Goal: Find specific page/section: Find specific page/section

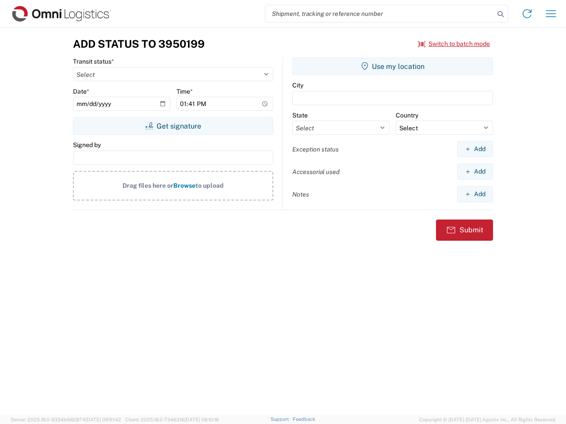
click at [380, 14] on input "search" at bounding box center [379, 13] width 229 height 17
click at [500, 14] on icon at bounding box center [500, 14] width 12 height 12
click at [527, 14] on icon at bounding box center [527, 14] width 14 height 14
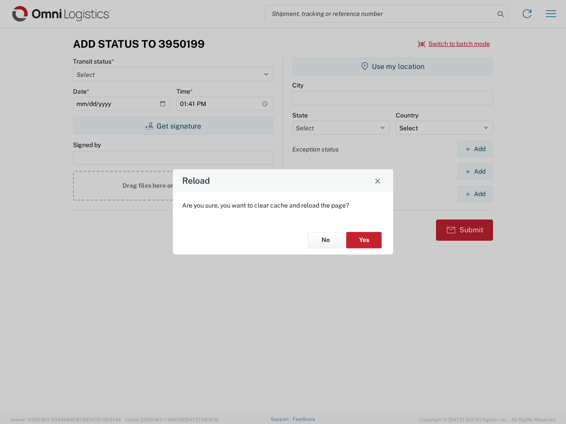
click at [454, 44] on div "Reload Are you sure, you want to clear cache and reload the page? No Yes" at bounding box center [283, 212] width 566 height 424
click at [173, 126] on div "Reload Are you sure, you want to clear cache and reload the page? No Yes" at bounding box center [283, 212] width 566 height 424
click at [393, 66] on div "Reload Are you sure, you want to clear cache and reload the page? No Yes" at bounding box center [283, 212] width 566 height 424
click at [475, 149] on div "Reload Are you sure, you want to clear cache and reload the page? No Yes" at bounding box center [283, 212] width 566 height 424
click at [475, 172] on div "Reload Are you sure, you want to clear cache and reload the page? No Yes" at bounding box center [283, 212] width 566 height 424
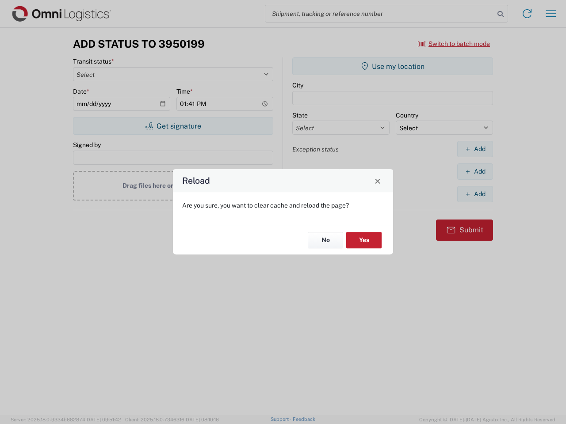
click at [475, 194] on div "Reload Are you sure, you want to clear cache and reload the page? No Yes" at bounding box center [283, 212] width 566 height 424
